Goal: Task Accomplishment & Management: Complete application form

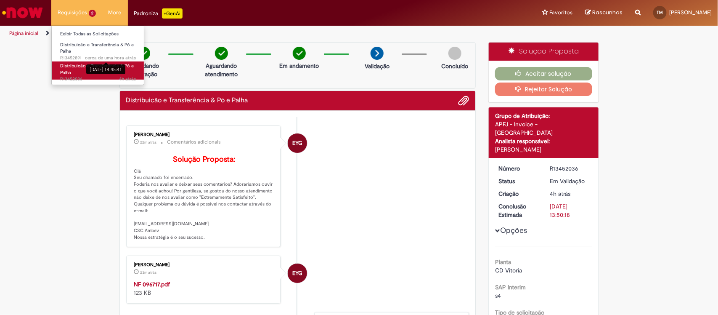
click at [101, 63] on ul "Exibir Todas as Solicitações Distribuicão e Transferência & Pó e Palha cerca de…" at bounding box center [97, 55] width 93 height 60
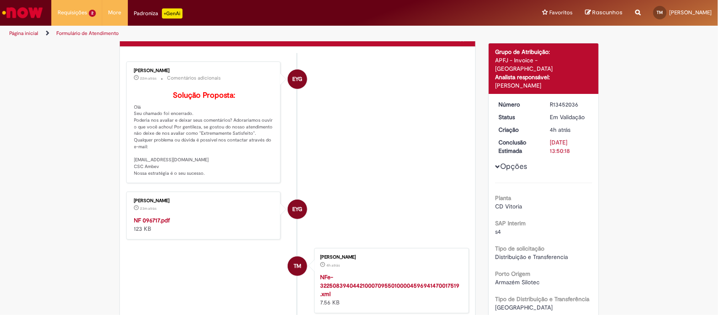
scroll to position [105, 0]
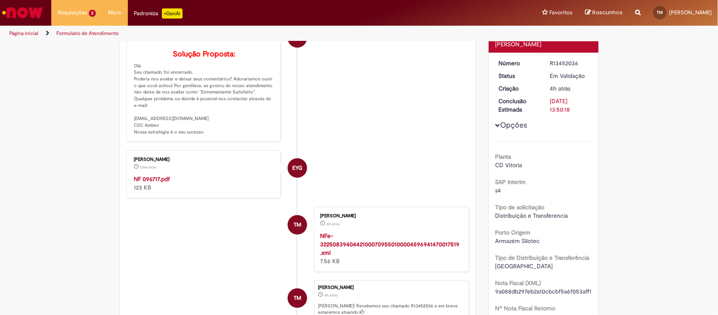
click at [156, 183] on strong "NF 096717.pdf" at bounding box center [152, 179] width 36 height 8
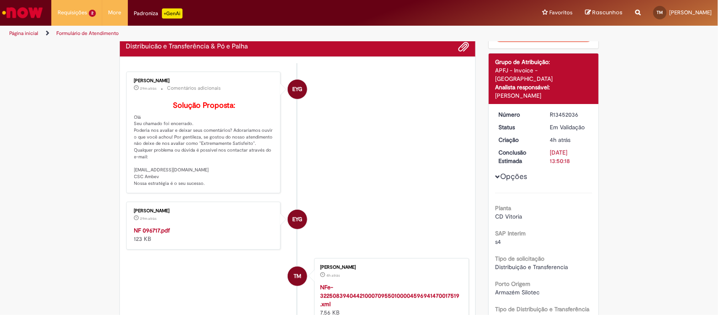
scroll to position [0, 0]
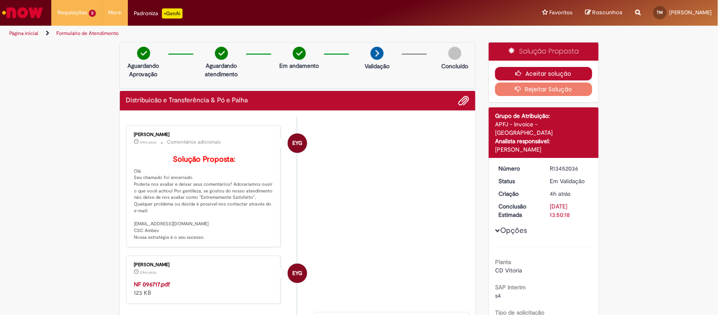
click at [568, 76] on button "Aceitar solução" at bounding box center [543, 73] width 97 height 13
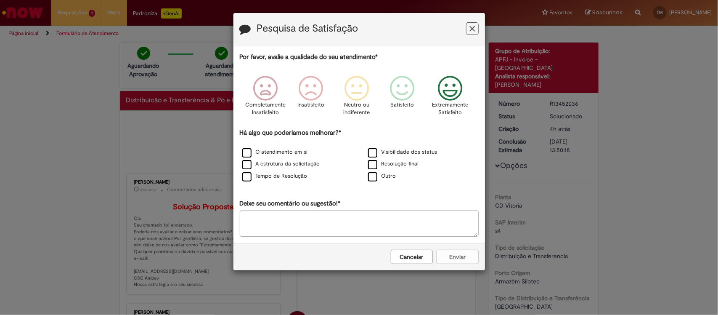
click at [449, 97] on icon "Feedback" at bounding box center [450, 88] width 32 height 25
click at [278, 165] on label "A estrutura da solicitação" at bounding box center [281, 164] width 78 height 8
click at [471, 258] on button "Enviar" at bounding box center [458, 257] width 42 height 14
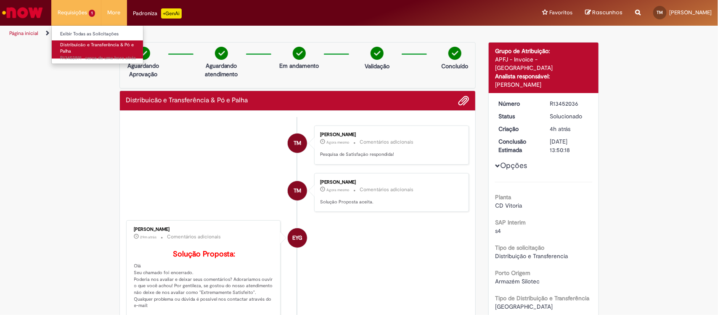
click at [87, 53] on link "Distribuicão e Transferência & Pó e Palha cerca de [PERSON_NAME] atrás cerca de…" at bounding box center [98, 49] width 93 height 18
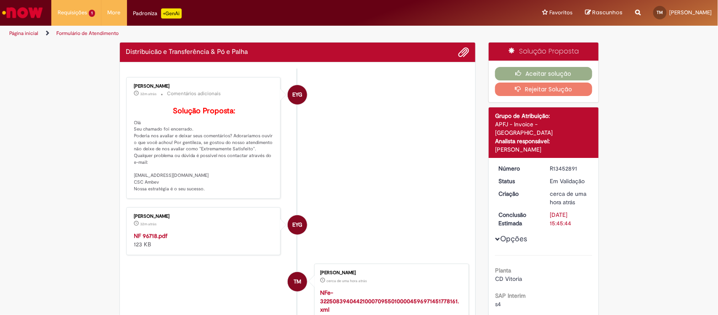
click at [162, 239] on strong "NF 96718.pdf" at bounding box center [151, 236] width 34 height 8
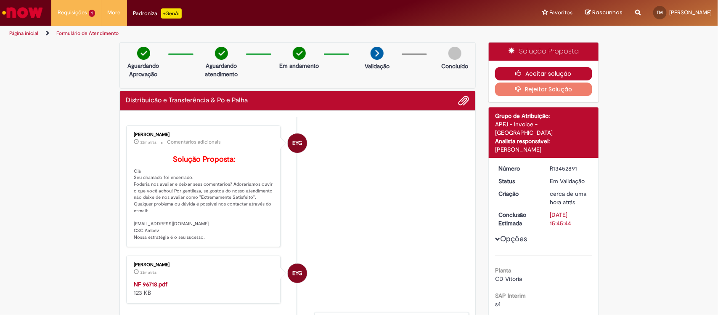
click at [531, 68] on button "Aceitar solução" at bounding box center [543, 73] width 97 height 13
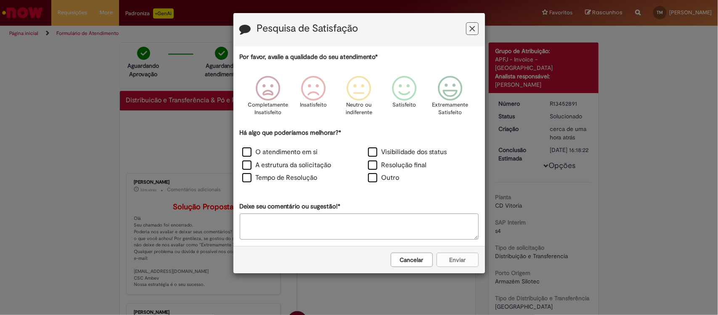
click at [426, 98] on div "Completamente Insatisfeito Insatisfeito Neutro ou indiferente Satisfeito Extrem…" at bounding box center [359, 98] width 239 height 60
click at [441, 95] on icon "Feedback" at bounding box center [450, 88] width 32 height 25
click at [285, 163] on label "A estrutura da solicitação" at bounding box center [286, 165] width 89 height 10
click at [463, 262] on button "Enviar" at bounding box center [458, 260] width 42 height 14
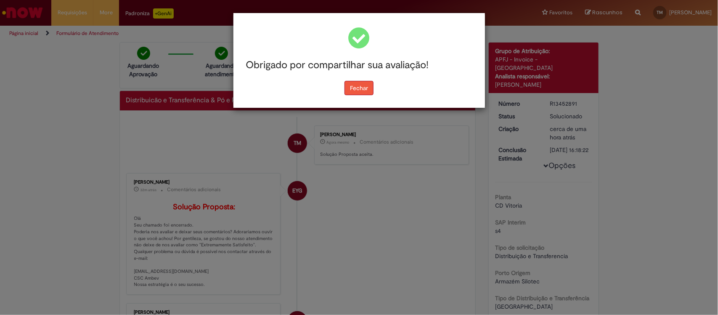
click at [358, 88] on button "Fechar" at bounding box center [359, 88] width 29 height 14
